Goal: Task Accomplishment & Management: Complete application form

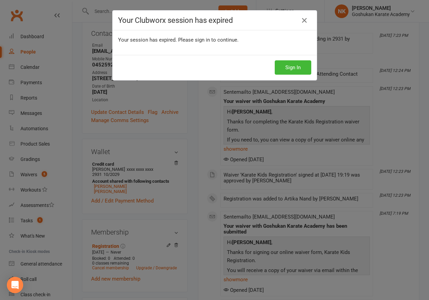
scroll to position [0, 0]
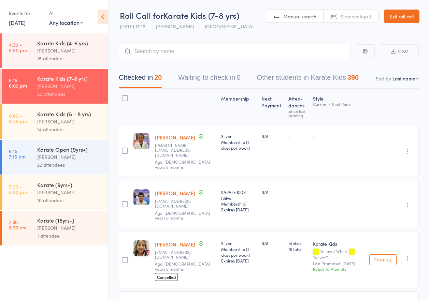
click at [392, 10] on link "Exit roll call" at bounding box center [401, 17] width 35 height 14
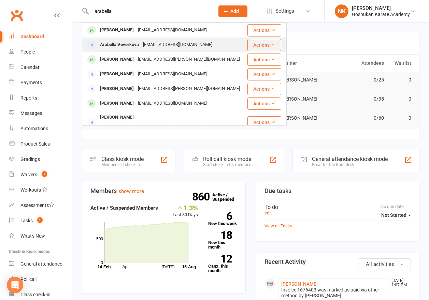
type input "arabella"
click at [143, 45] on div "[EMAIL_ADDRESS][DOMAIN_NAME]" at bounding box center [177, 45] width 73 height 10
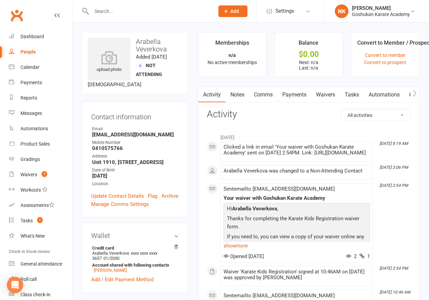
click at [193, 142] on main "Memberships n/a No active memberships Balance $0.00 Next: n/a Last: n/a Convert…" at bounding box center [309, 251] width 232 height 438
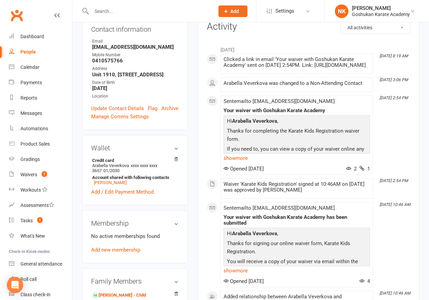
scroll to position [236, 0]
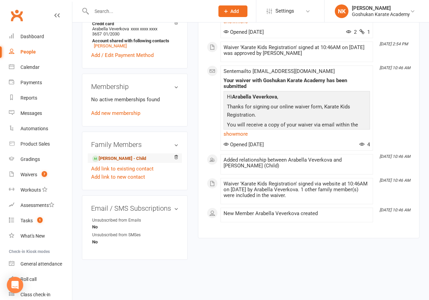
click at [128, 157] on link "[PERSON_NAME] - Child" at bounding box center [119, 158] width 54 height 7
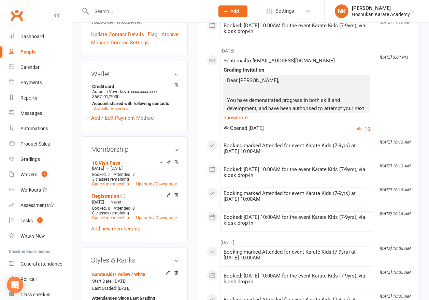
scroll to position [219, 0]
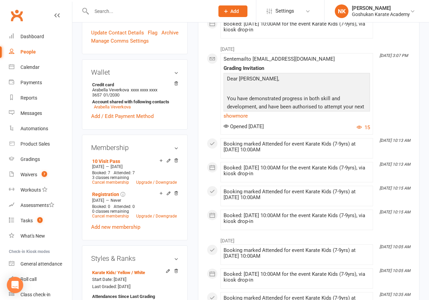
click at [184, 154] on div "Membership 10 Visit Pass [DATE] — [DATE] Booked: 7 Attended: 7 3 classes remain…" at bounding box center [135, 188] width 106 height 106
click at [134, 224] on link "Add new membership" at bounding box center [115, 227] width 49 height 6
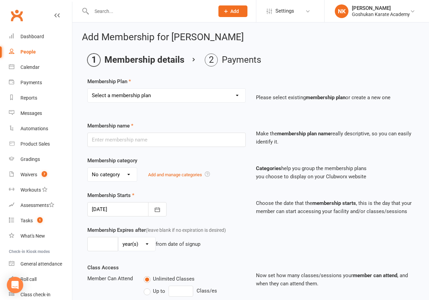
click at [154, 98] on select "Select a membership plan Create new Membership Plan Registration Gold Membershi…" at bounding box center [167, 96] width 158 height 14
select select "6"
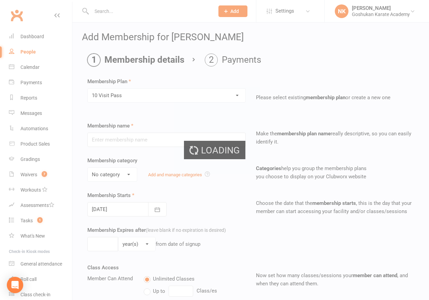
type input "10 Visit Pass"
select select "2"
type input "26"
select select "1"
type input "10"
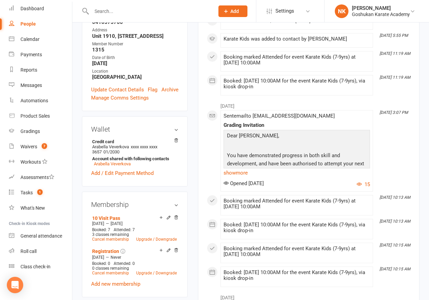
scroll to position [162, 0]
click at [170, 215] on icon at bounding box center [168, 217] width 5 height 5
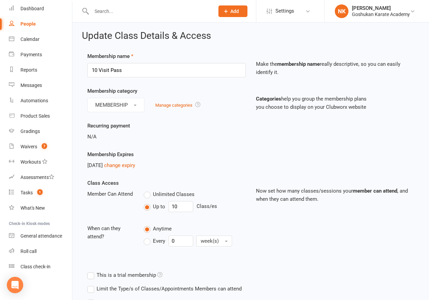
scroll to position [0, 0]
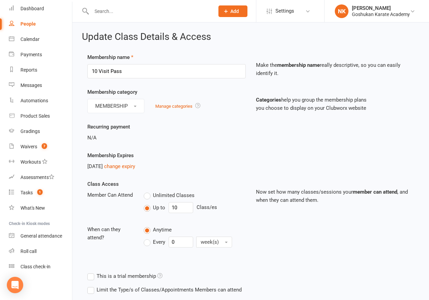
click at [147, 144] on div "Recurring payment N/A" at bounding box center [250, 137] width 337 height 29
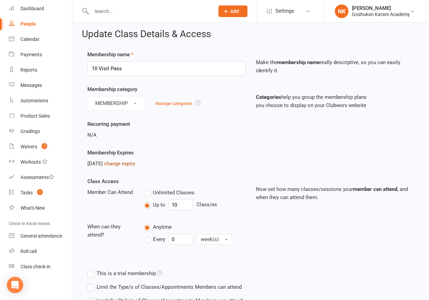
click at [126, 162] on link "change expiry" at bounding box center [119, 164] width 31 height 6
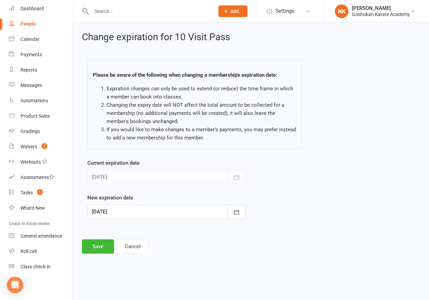
click at [163, 208] on div at bounding box center [166, 212] width 158 height 14
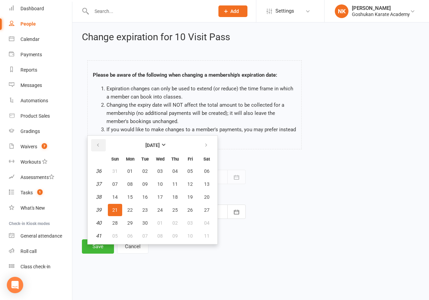
click at [96, 144] on icon "button" at bounding box center [98, 145] width 5 height 5
click at [208, 147] on button "button" at bounding box center [206, 145] width 15 height 12
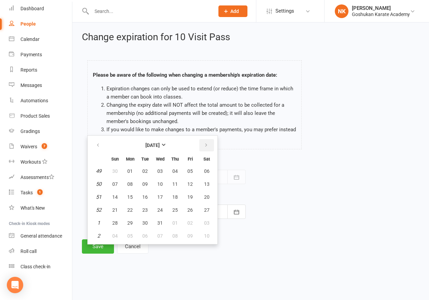
click at [208, 147] on button "button" at bounding box center [206, 145] width 15 height 12
click at [120, 198] on button "15" at bounding box center [115, 197] width 14 height 12
type input "[DATE]"
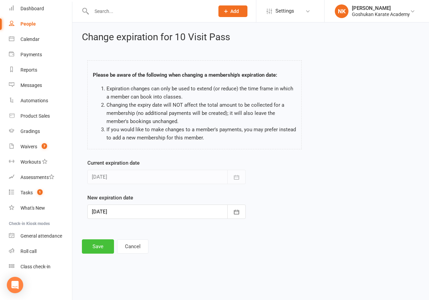
click at [100, 247] on button "Save" at bounding box center [98, 247] width 32 height 14
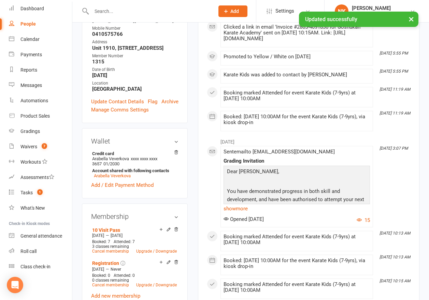
scroll to position [154, 0]
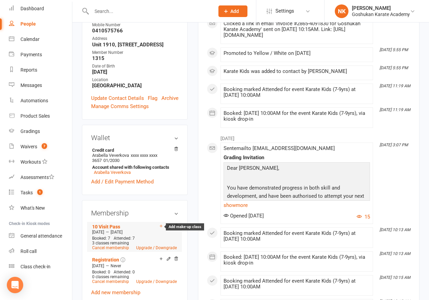
click at [161, 224] on icon at bounding box center [161, 226] width 5 height 5
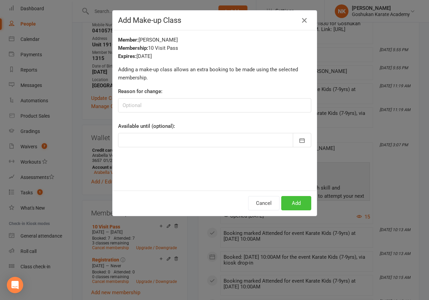
click at [294, 202] on button "Add" at bounding box center [296, 203] width 30 height 14
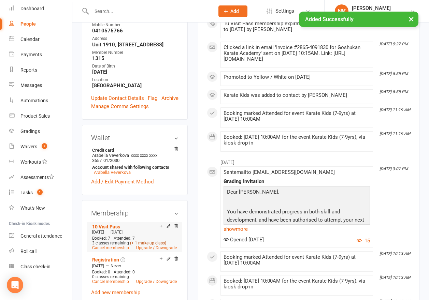
click at [149, 241] on link "(+ 1 make-up class)" at bounding box center [148, 243] width 36 height 5
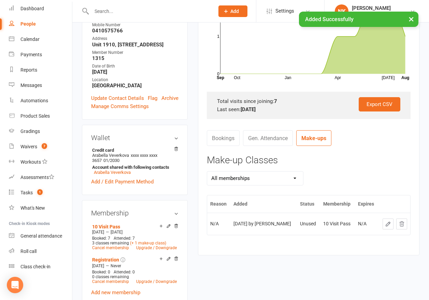
click at [400, 227] on icon at bounding box center [402, 224] width 6 height 6
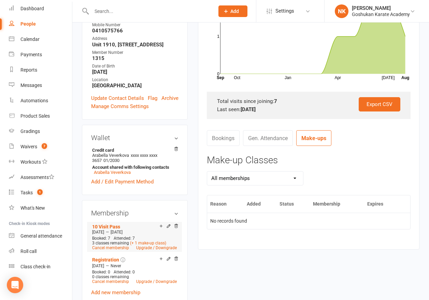
click at [157, 238] on li "10 Visit Pass [DATE] — [DATE] Booked: 7 Attended: 7 3 classes remaining (+ 1 ma…" at bounding box center [134, 237] width 88 height 30
click at [157, 246] on link "Upgrade / Downgrade" at bounding box center [156, 248] width 41 height 5
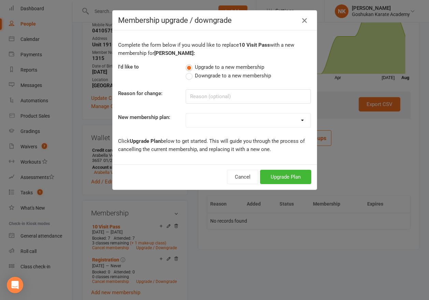
click at [299, 24] on button "button" at bounding box center [304, 20] width 11 height 11
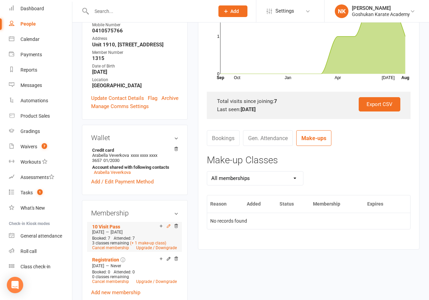
click at [167, 225] on icon at bounding box center [168, 226] width 3 height 3
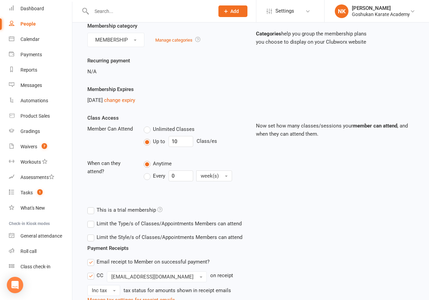
scroll to position [68, 0]
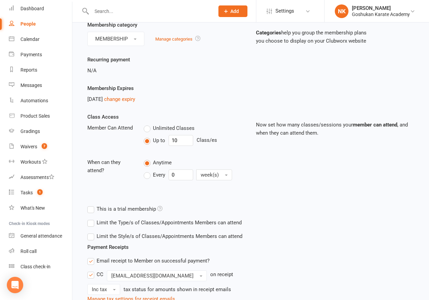
click at [259, 167] on div "Class Access Member Can Attend Unlimited Classes Up to 10 Class/es When can the…" at bounding box center [250, 157] width 337 height 89
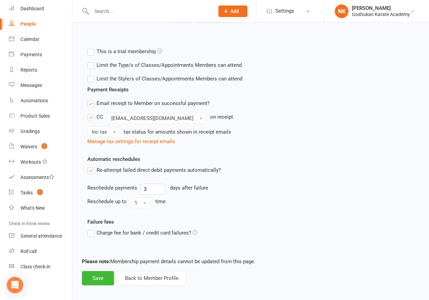
scroll to position [230, 0]
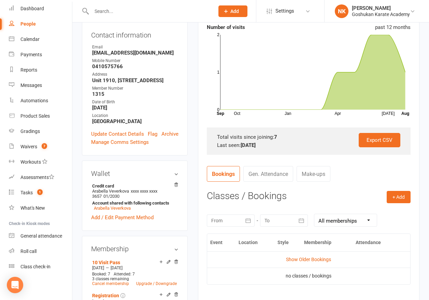
scroll to position [163, 0]
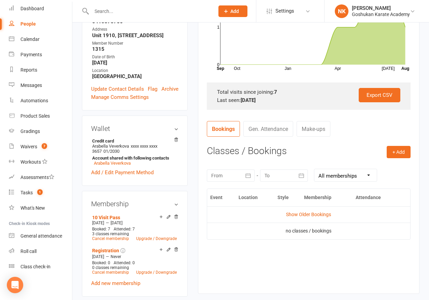
click at [166, 174] on aside "upload photo [PERSON_NAME] Activated [DATE] Added [DATE] Active member [DEMOGRA…" at bounding box center [135, 237] width 106 height 737
click at [138, 267] on div "Add make-up class 10 Visit Pass [DATE] — [DATE] Booked: 7 Attended: 7 3 classes…" at bounding box center [134, 250] width 87 height 75
click at [134, 281] on link "Add new membership" at bounding box center [115, 284] width 49 height 6
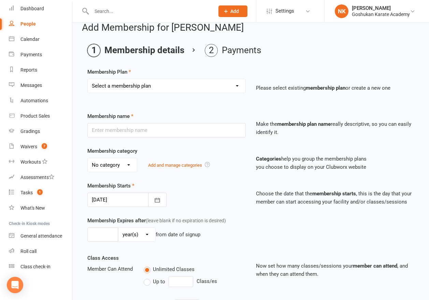
scroll to position [1, 0]
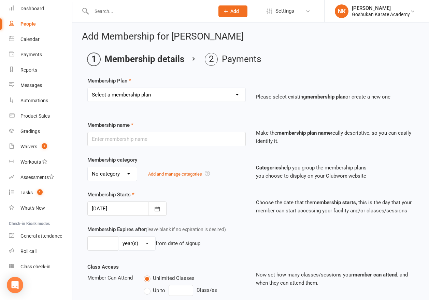
click at [154, 94] on select "Select a membership plan Create new Membership Plan Registration Gold Membershi…" at bounding box center [167, 95] width 158 height 14
select select "6"
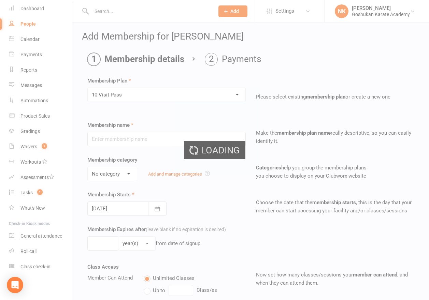
type input "10 Visit Pass"
select select "2"
type input "26"
select select "1"
type input "10"
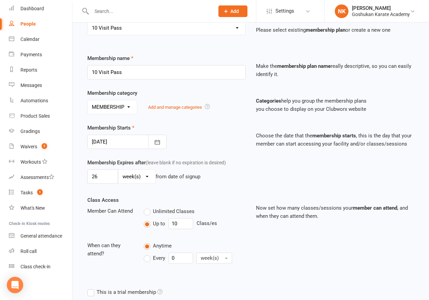
scroll to position [72, 0]
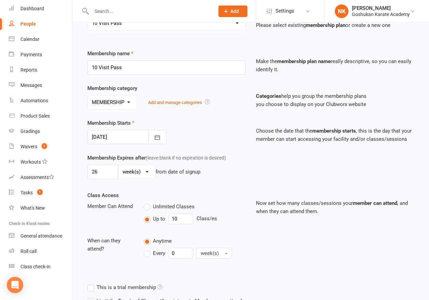
click at [133, 137] on div at bounding box center [126, 137] width 79 height 14
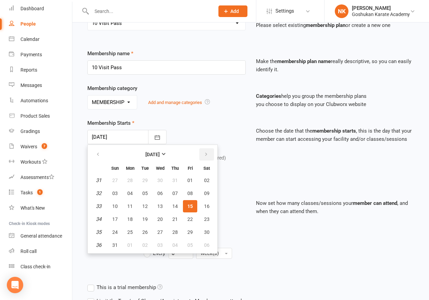
click at [207, 151] on button "button" at bounding box center [206, 154] width 15 height 12
click at [129, 195] on span "08" at bounding box center [129, 193] width 5 height 5
type input "[DATE]"
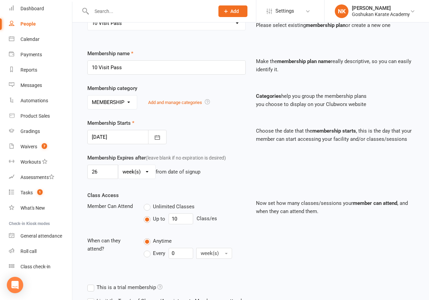
scroll to position [139, 0]
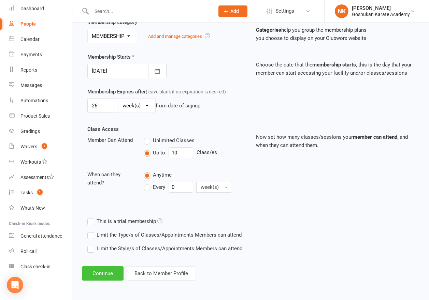
click at [109, 275] on button "Continue" at bounding box center [103, 274] width 42 height 14
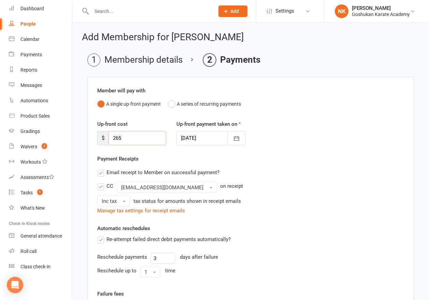
click at [132, 136] on input "265" at bounding box center [138, 138] width 58 height 14
type input "269"
type input "0"
click at [263, 144] on div "Up-front cost $ 0 Up-front payment taken on [DATE] [DATE] Sun Mon Tue Wed Thu F…" at bounding box center [250, 137] width 317 height 35
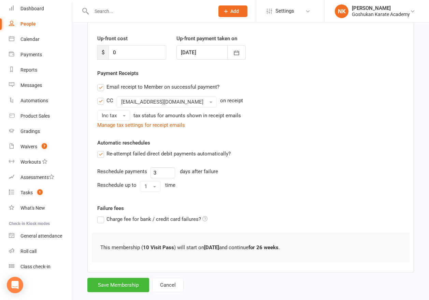
scroll to position [85, 0]
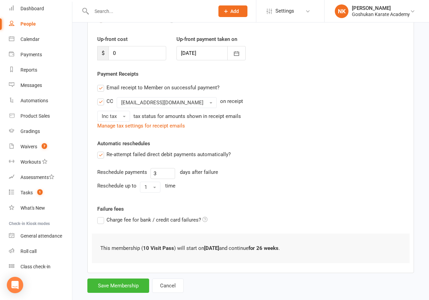
click at [101, 155] on label "Re-attempt failed direct debit payments automatically?" at bounding box center [163, 155] width 133 height 8
click at [101, 151] on input "Re-attempt failed direct debit payments automatically?" at bounding box center [99, 151] width 4 height 0
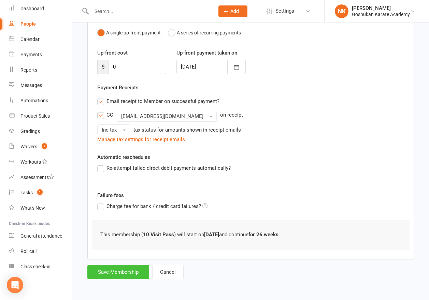
click at [120, 275] on button "Save Membership" at bounding box center [118, 272] width 62 height 14
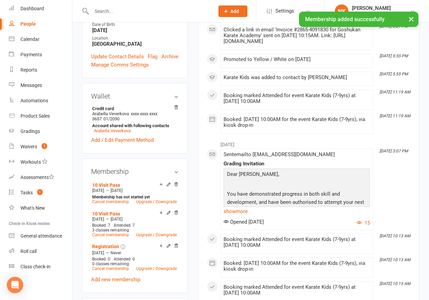
scroll to position [196, 0]
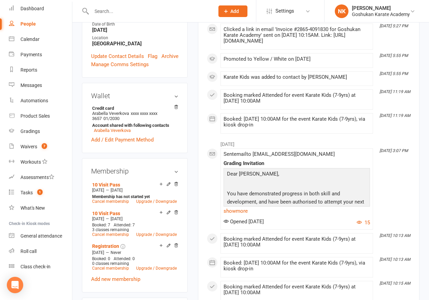
click at [189, 161] on div "upload photo [PERSON_NAME] Activated [DATE] Added [DATE] Active member [DEMOGRA…" at bounding box center [135, 219] width 116 height 765
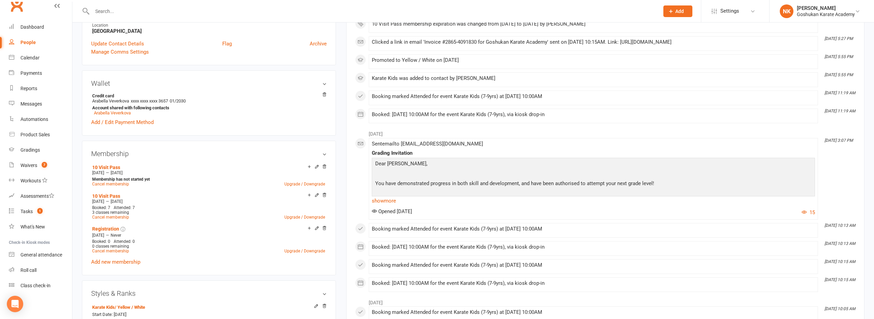
scroll to position [10, 0]
